Goal: Find contact information: Find contact information

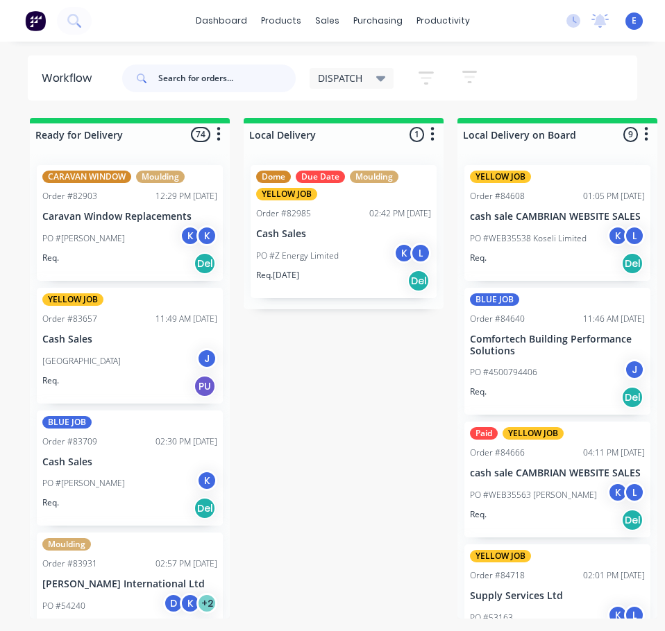
click at [249, 87] on input "text" at bounding box center [226, 79] width 137 height 28
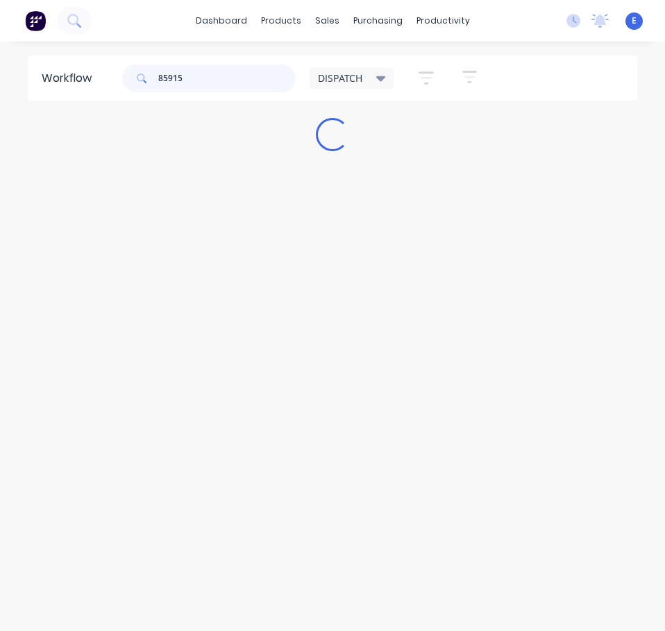
type input "85915"
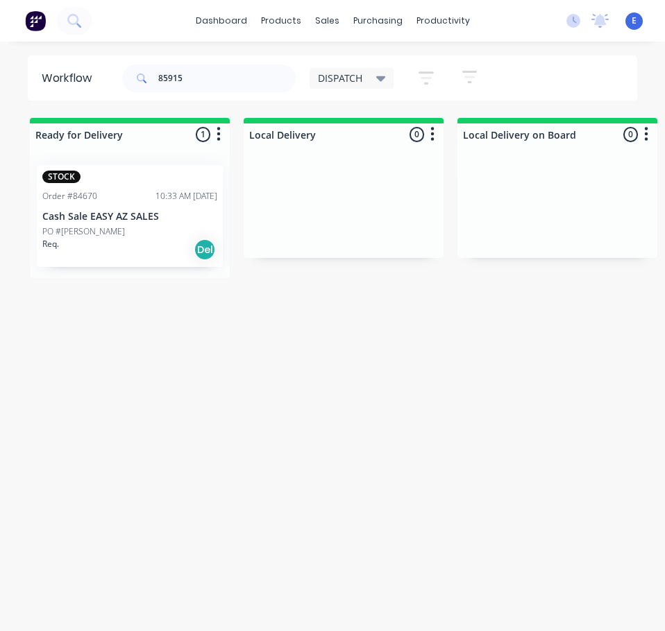
click at [133, 244] on div "Req. Del" at bounding box center [129, 250] width 175 height 24
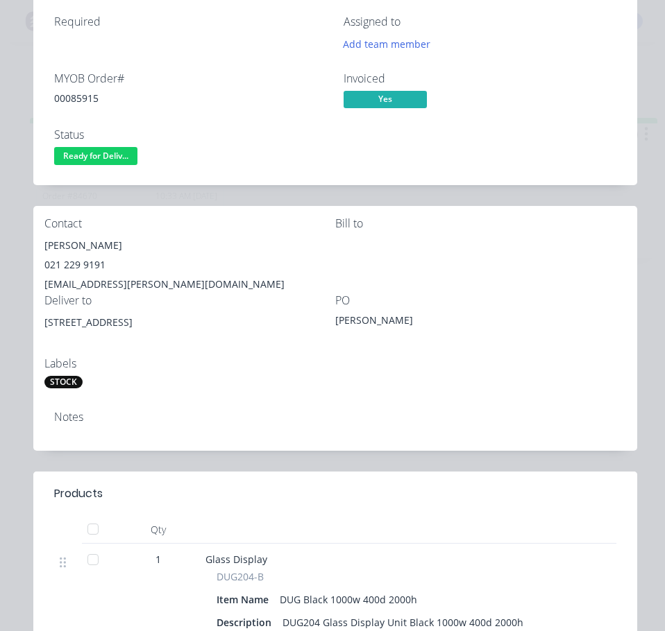
scroll to position [139, 0]
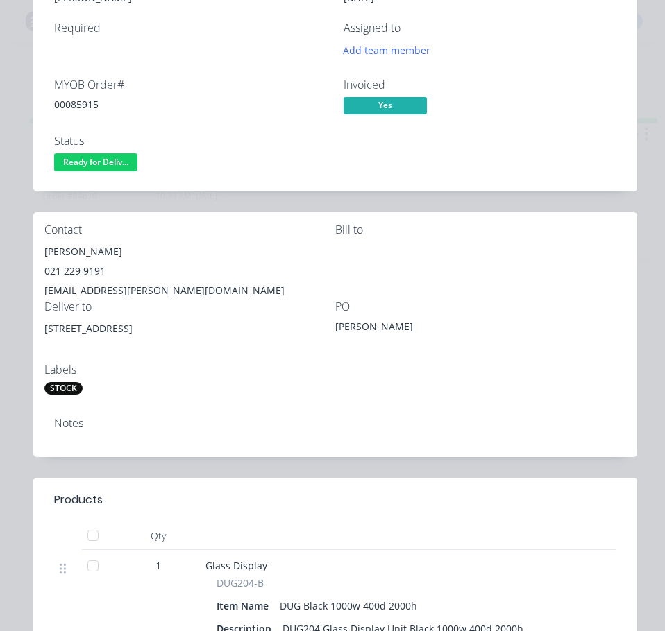
click at [99, 249] on div "[PERSON_NAME]" at bounding box center [189, 251] width 291 height 19
click at [99, 248] on div "[PERSON_NAME]" at bounding box center [189, 251] width 291 height 19
copy div "[PERSON_NAME]"
click at [67, 266] on div "021 229 9191" at bounding box center [189, 271] width 291 height 19
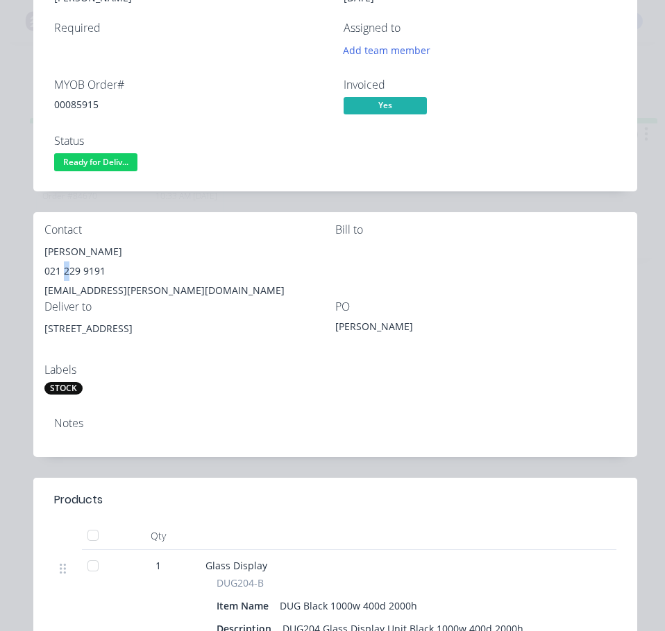
click at [68, 266] on div "021 229 9191" at bounding box center [189, 271] width 291 height 19
click at [68, 271] on div "021 229 9191" at bounding box center [189, 271] width 291 height 19
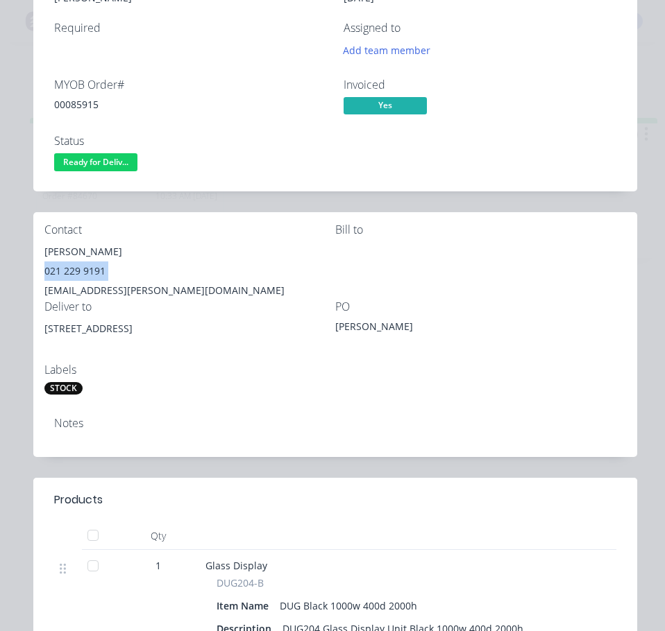
copy div "021 229 9191"
click at [108, 291] on div "[EMAIL_ADDRESS][PERSON_NAME][DOMAIN_NAME]" at bounding box center [189, 290] width 291 height 19
click at [108, 290] on div "[EMAIL_ADDRESS][PERSON_NAME][DOMAIN_NAME]" at bounding box center [189, 290] width 291 height 19
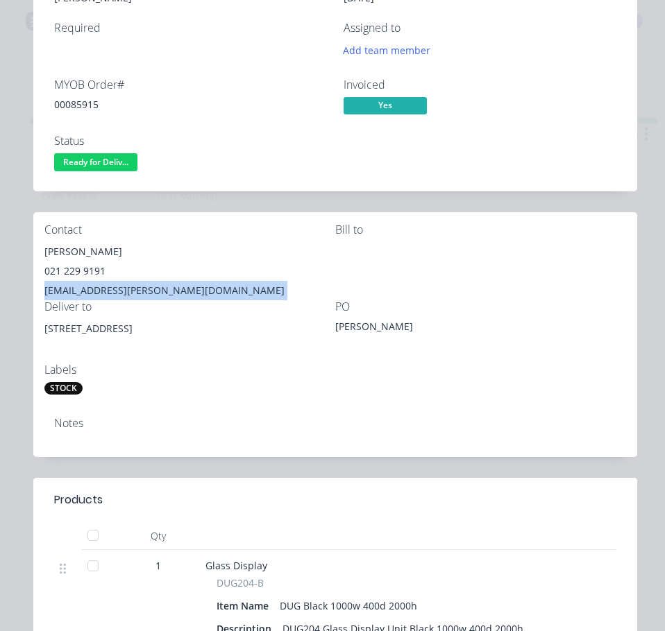
click at [108, 290] on div "[EMAIL_ADDRESS][PERSON_NAME][DOMAIN_NAME]" at bounding box center [189, 290] width 291 height 19
copy div "[EMAIL_ADDRESS][PERSON_NAME][DOMAIN_NAME]"
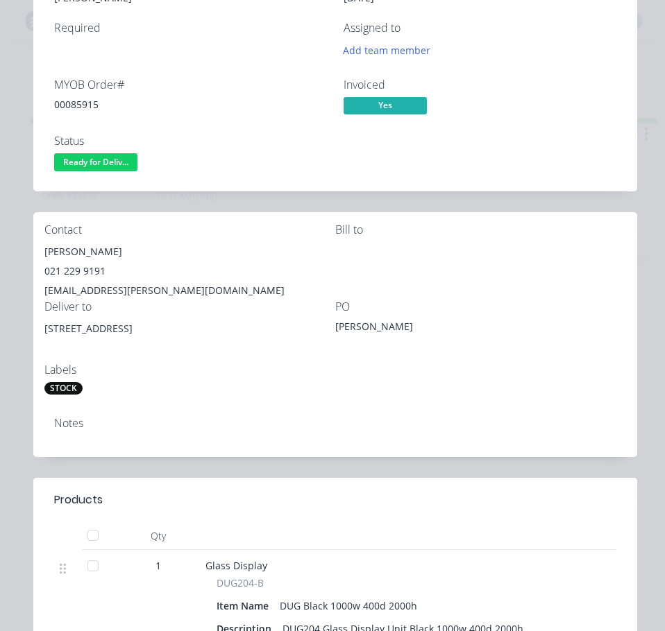
click at [76, 105] on div "00085915" at bounding box center [190, 104] width 273 height 15
copy div "00085915"
drag, startPoint x: 107, startPoint y: 330, endPoint x: 62, endPoint y: 330, distance: 44.4
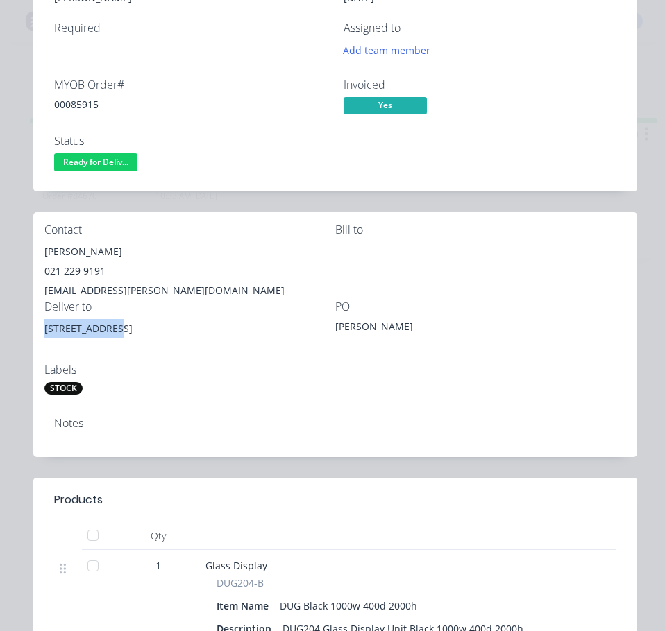
click at [47, 332] on div "[STREET_ADDRESS]" at bounding box center [189, 328] width 291 height 19
copy div "[STREET_ADDRESS]"
